Goal: Information Seeking & Learning: Learn about a topic

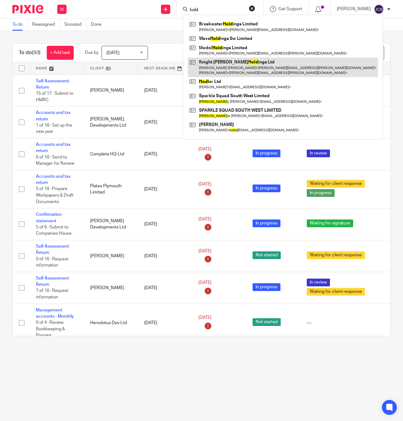
type input "hold"
click at [235, 67] on link at bounding box center [283, 67] width 190 height 19
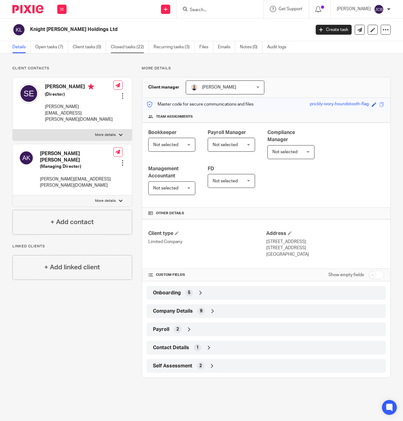
click at [127, 49] on link "Closed tasks (22)" at bounding box center [130, 47] width 38 height 12
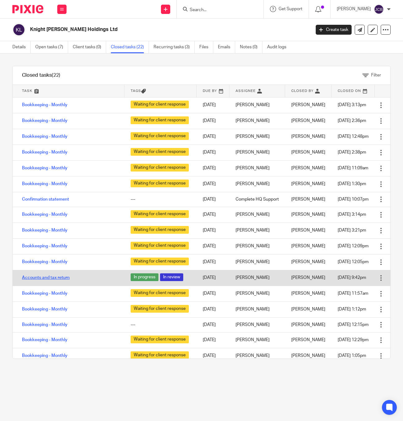
click at [61, 280] on link "Accounts and tax return" at bounding box center [46, 278] width 48 height 4
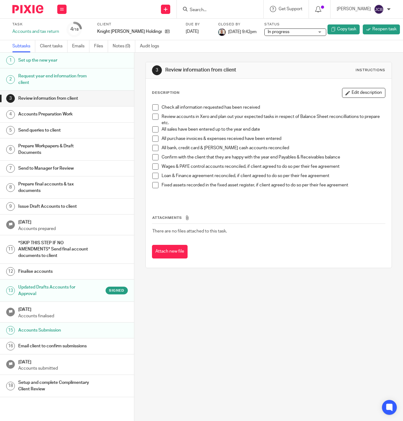
click at [49, 290] on h1 "Updated Drafts Accounts for Approval" at bounding box center [54, 291] width 73 height 16
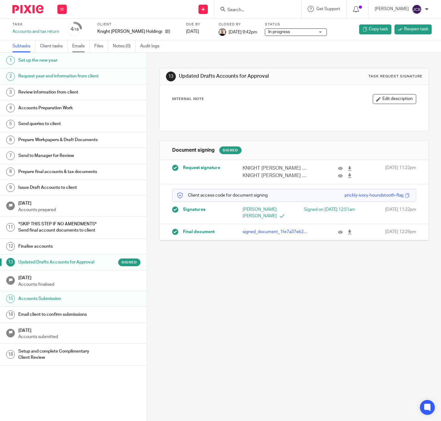
click at [85, 43] on link "Emails" at bounding box center [80, 46] width 17 height 12
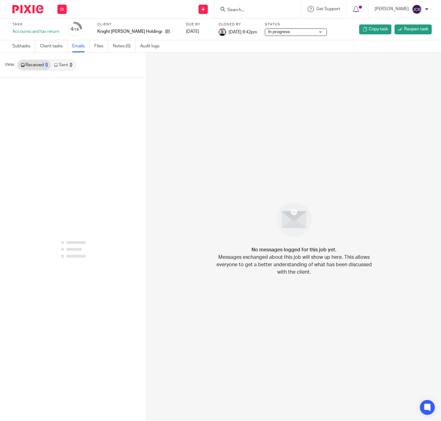
click at [67, 65] on link "Sent 0" at bounding box center [63, 65] width 24 height 10
click at [31, 66] on link "Received 0" at bounding box center [34, 65] width 33 height 10
click at [24, 46] on link "Subtasks" at bounding box center [23, 46] width 23 height 12
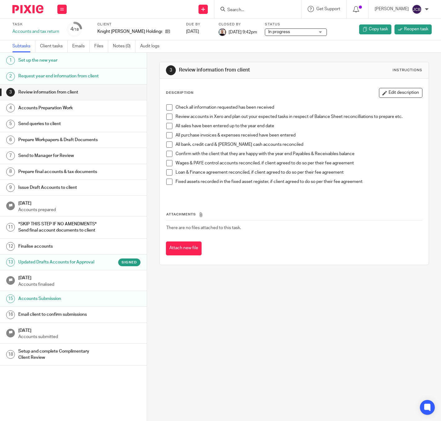
click at [45, 267] on h1 "Updated Drafts Accounts for Approval" at bounding box center [58, 262] width 81 height 9
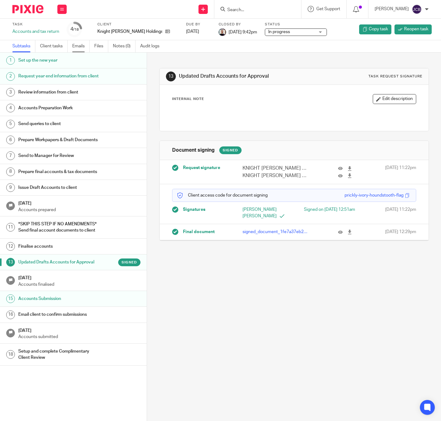
click at [76, 46] on link "Emails" at bounding box center [80, 46] width 17 height 12
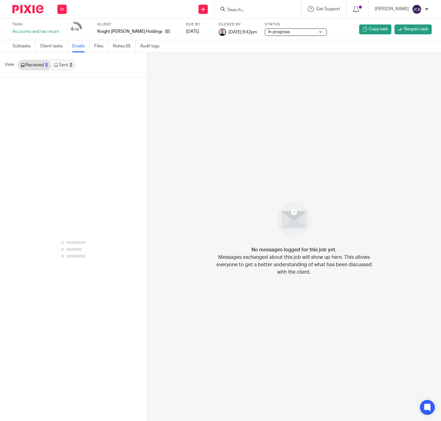
click at [64, 65] on link "Sent 0" at bounding box center [63, 65] width 24 height 10
click at [165, 33] on icon at bounding box center [167, 31] width 5 height 5
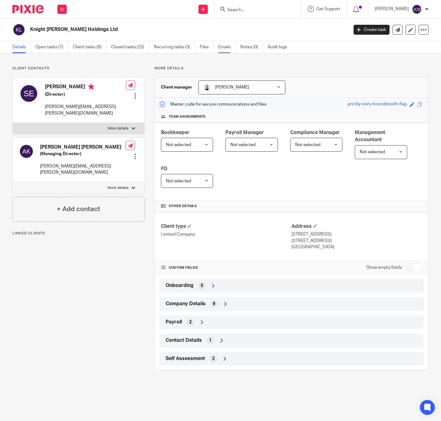
click at [227, 52] on link "Emails" at bounding box center [226, 47] width 17 height 12
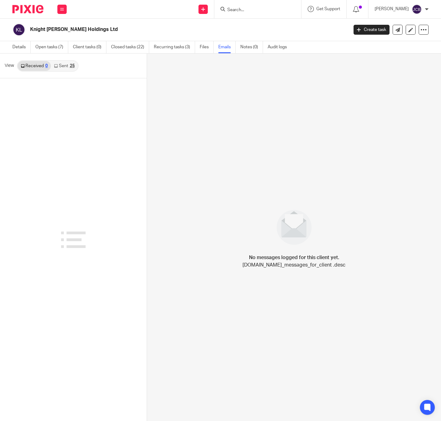
click at [72, 65] on div "25" at bounding box center [72, 66] width 5 height 4
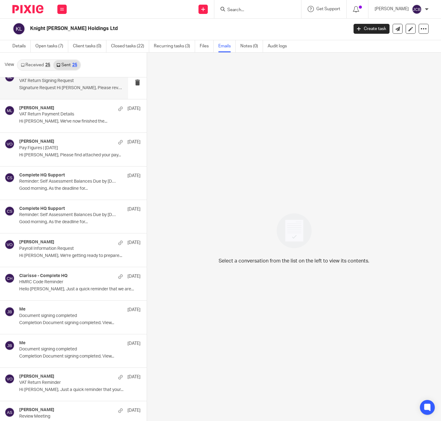
scroll to position [519, 0]
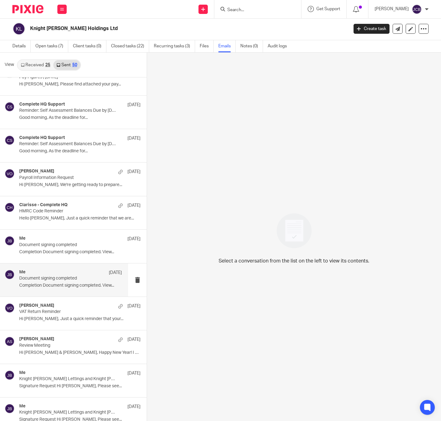
click at [65, 281] on p "Document signing completed" at bounding box center [60, 278] width 82 height 5
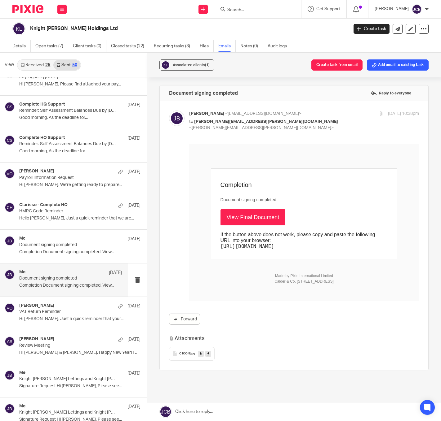
scroll to position [0, 0]
click at [64, 247] on p "Document signing completed" at bounding box center [60, 245] width 82 height 5
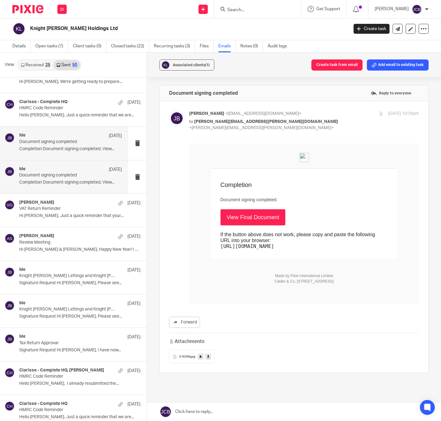
scroll to position [658, 0]
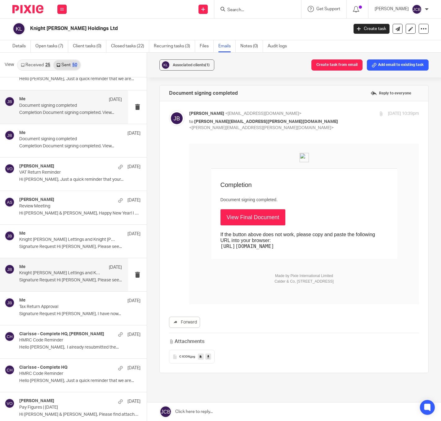
click at [62, 281] on div "Me [DATE] Knight [PERSON_NAME] Lettings and Knight [PERSON_NAME] Holdings CT600…" at bounding box center [70, 275] width 103 height 21
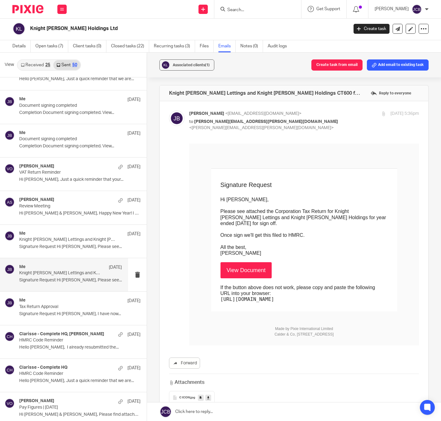
scroll to position [0, 0]
click at [66, 316] on p "Signature Request Hi [PERSON_NAME], I have now..." at bounding box center [70, 314] width 103 height 5
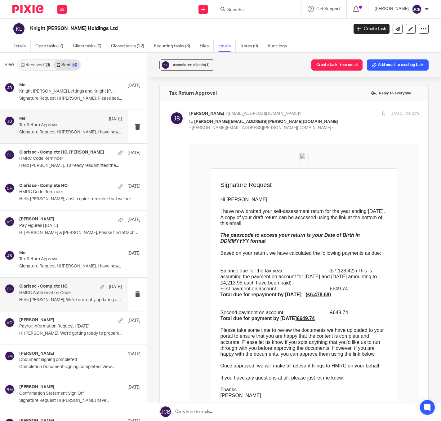
scroll to position [844, 0]
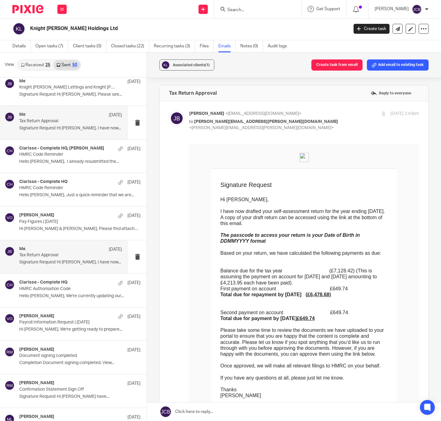
click at [48, 258] on p "Tax Return Approval" at bounding box center [60, 255] width 82 height 5
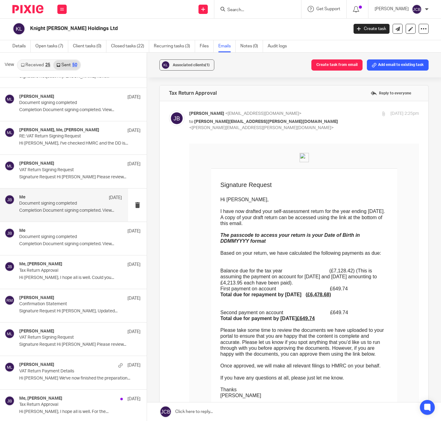
scroll to position [1170, 0]
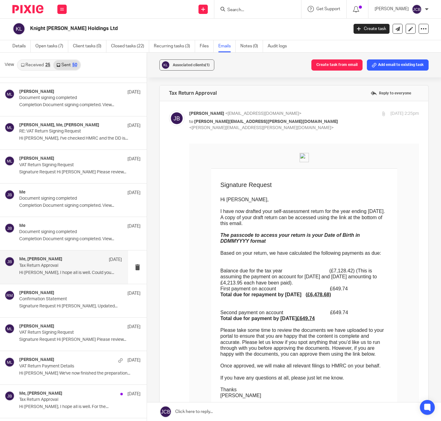
click at [73, 275] on div "Me, [PERSON_NAME] [DATE] Tax Return Approval Hi [PERSON_NAME], I hope all is we…" at bounding box center [70, 267] width 103 height 21
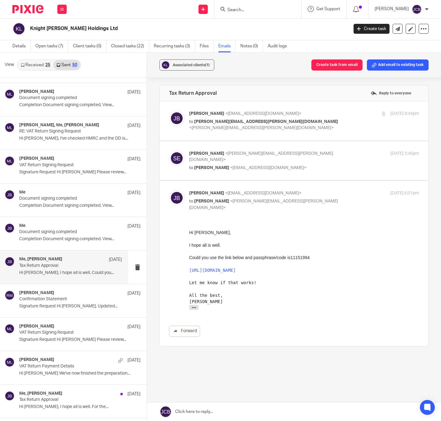
scroll to position [0, 0]
click at [306, 124] on p "to [PERSON_NAME][EMAIL_ADDRESS][PERSON_NAME][DOMAIN_NAME] <[PERSON_NAME][EMAIL_…" at bounding box center [265, 125] width 153 height 13
checkbox input "true"
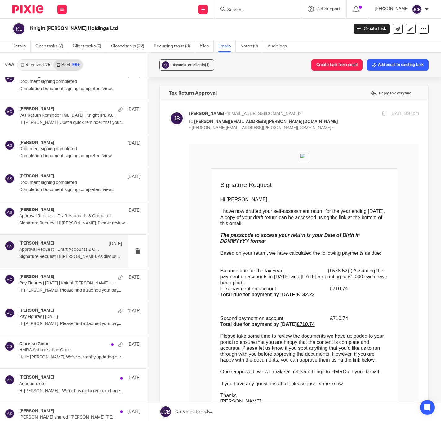
scroll to position [2756, 0]
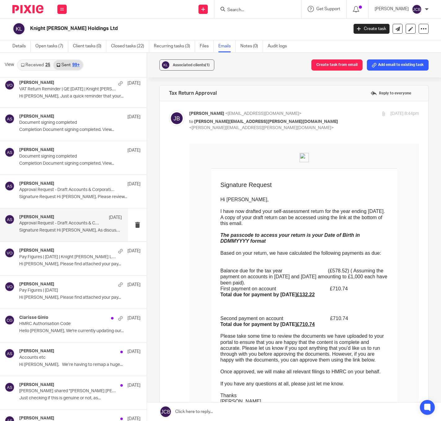
click at [62, 233] on p "Signature Request Hi [PERSON_NAME], As discussed,..." at bounding box center [70, 230] width 103 height 5
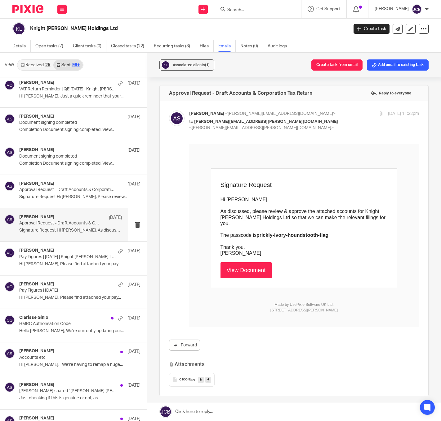
scroll to position [0, 0]
click at [72, 221] on div "[PERSON_NAME] [DATE]" at bounding box center [70, 218] width 103 height 6
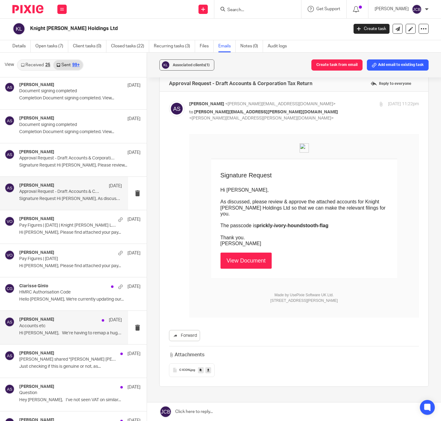
scroll to position [2803, 0]
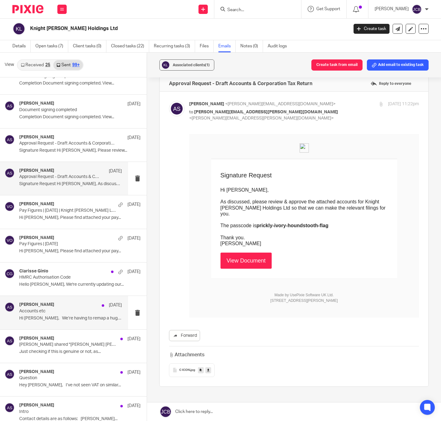
click at [64, 314] on p "Accounts etc" at bounding box center [60, 311] width 82 height 5
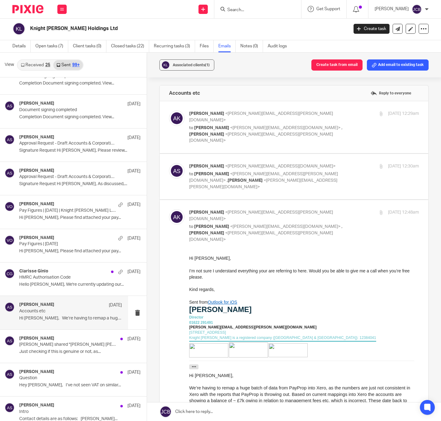
scroll to position [0, 0]
click at [57, 314] on p "Accounts etc" at bounding box center [60, 311] width 82 height 5
click at [324, 118] on div "[PERSON_NAME] <[PERSON_NAME][EMAIL_ADDRESS][PERSON_NAME][DOMAIN_NAME]> to [PERS…" at bounding box center [265, 127] width 153 height 33
checkbox input "true"
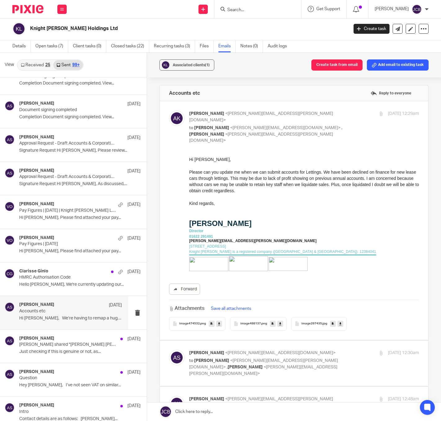
scroll to position [46, 0]
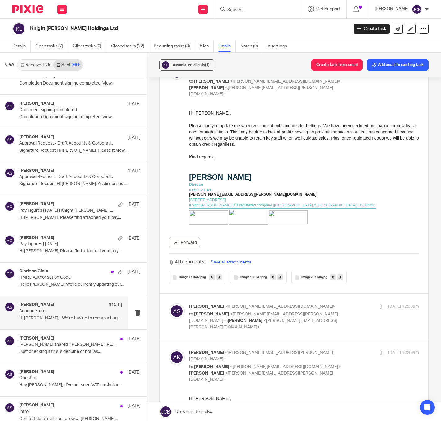
click at [329, 304] on p "[PERSON_NAME] <[PERSON_NAME][EMAIL_ADDRESS][DOMAIN_NAME]>" at bounding box center [265, 307] width 153 height 7
checkbox input "true"
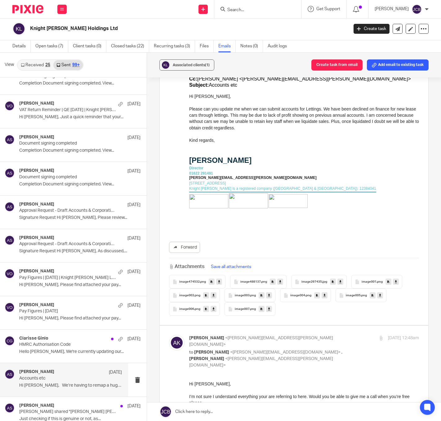
scroll to position [2710, 0]
